Goal: Book appointment/travel/reservation

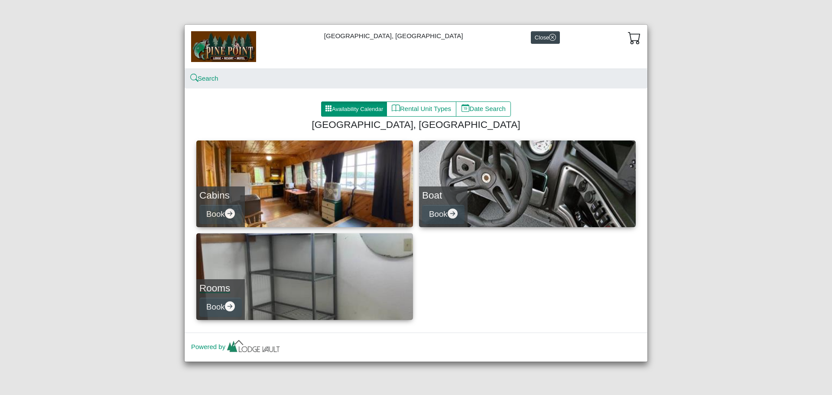
click at [300, 284] on link "Rooms Book" at bounding box center [304, 276] width 217 height 87
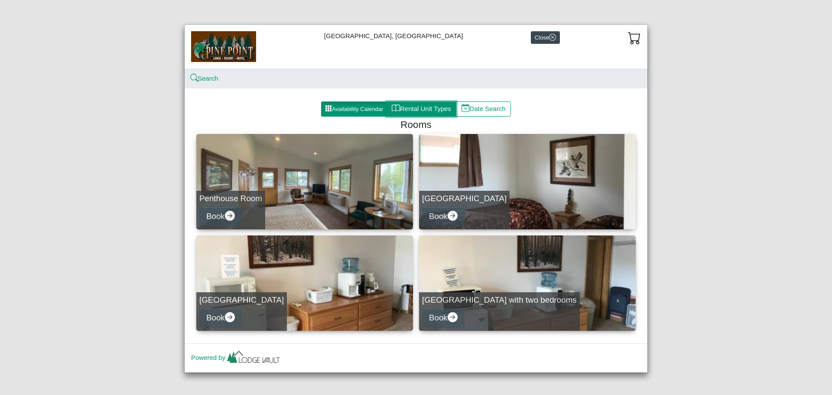
click at [416, 114] on button "Rental Unit Types" at bounding box center [422, 109] width 70 height 16
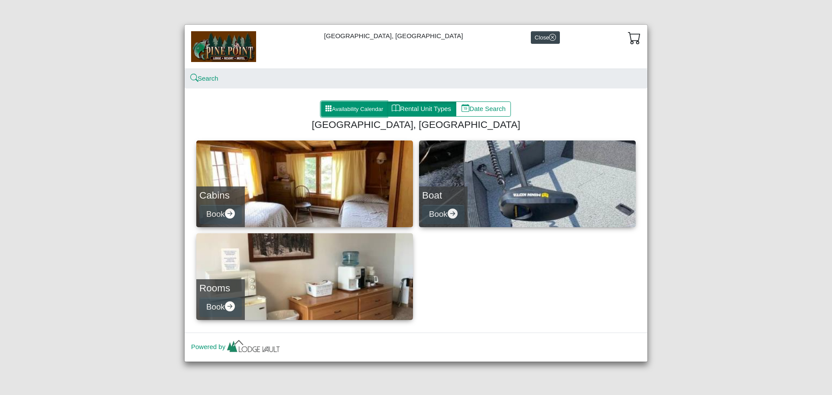
click at [362, 108] on button "Availability Calendar" at bounding box center [354, 109] width 66 height 16
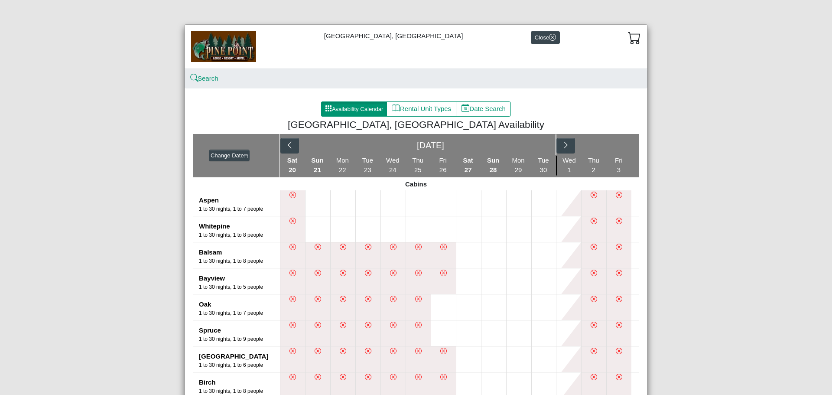
click at [592, 168] on span "2" at bounding box center [593, 169] width 3 height 7
click at [562, 143] on icon "chevron right" at bounding box center [566, 145] width 8 height 8
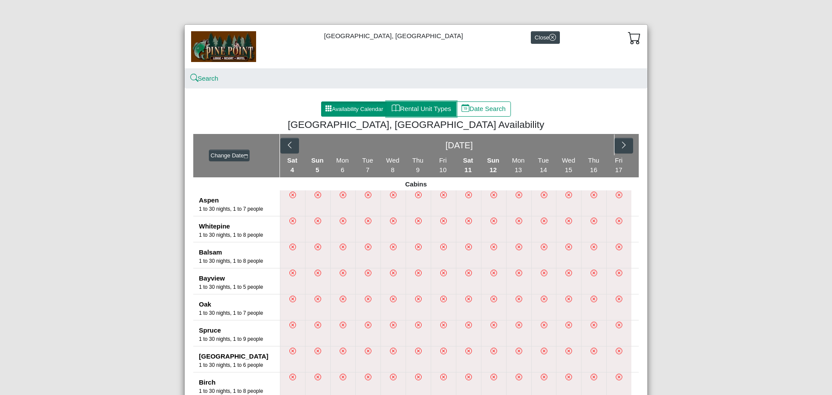
click at [431, 114] on button "Rental Unit Types" at bounding box center [422, 109] width 70 height 16
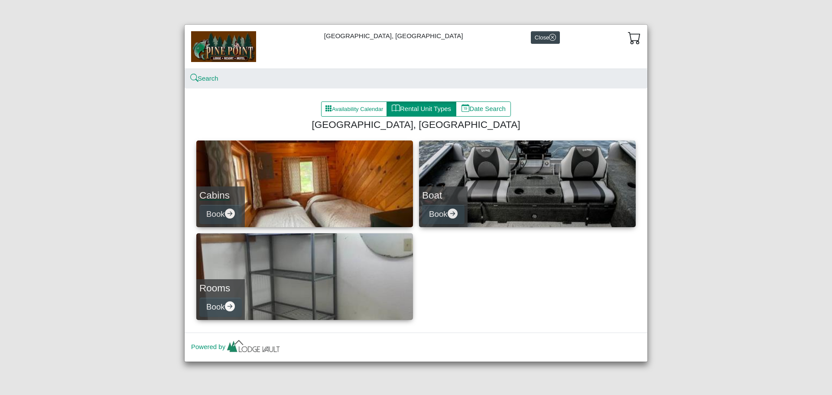
click at [364, 176] on link "Cabins Book" at bounding box center [304, 183] width 217 height 87
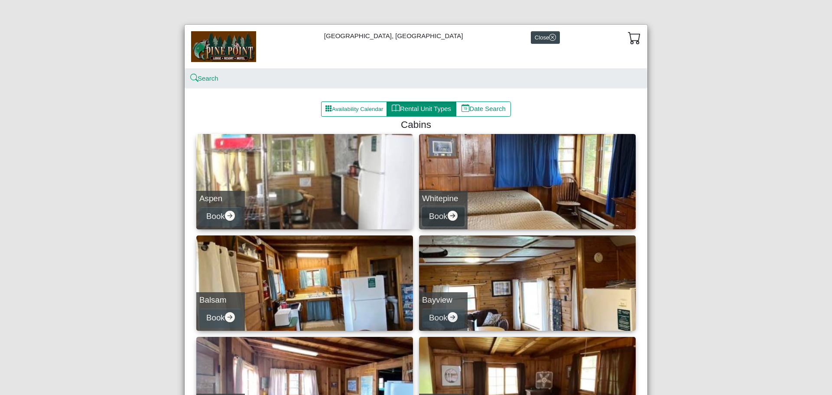
click at [448, 216] on icon "arrow right circle fill" at bounding box center [453, 216] width 10 height 10
select select "*"
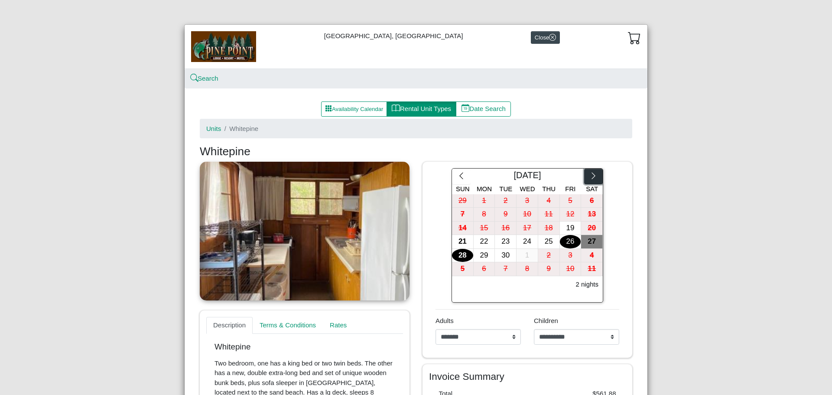
click at [595, 175] on button "button" at bounding box center [593, 177] width 19 height 16
